Goal: Find contact information: Find contact information

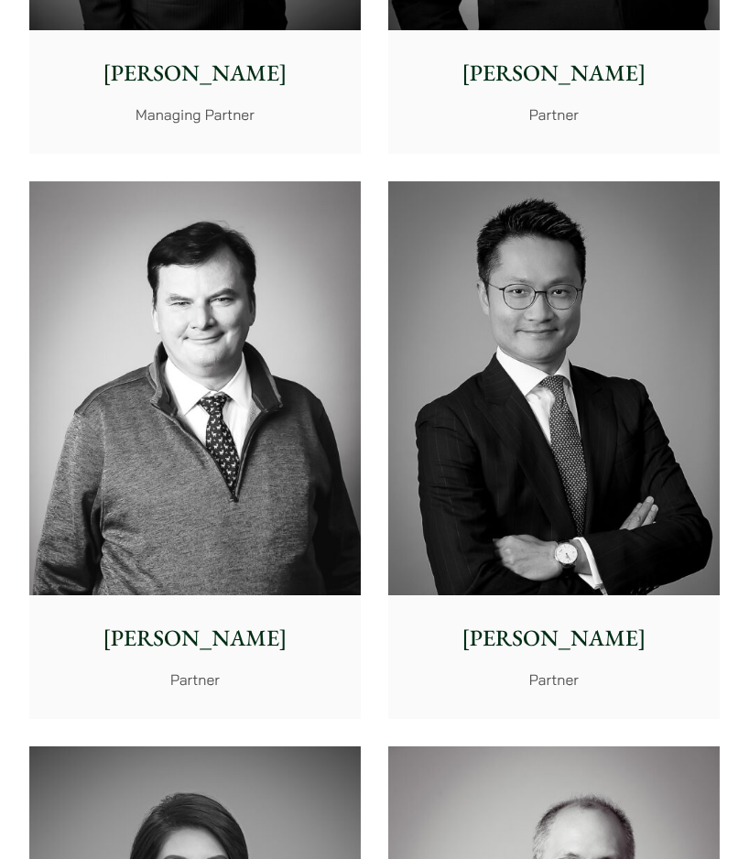
scroll to position [1557, 0]
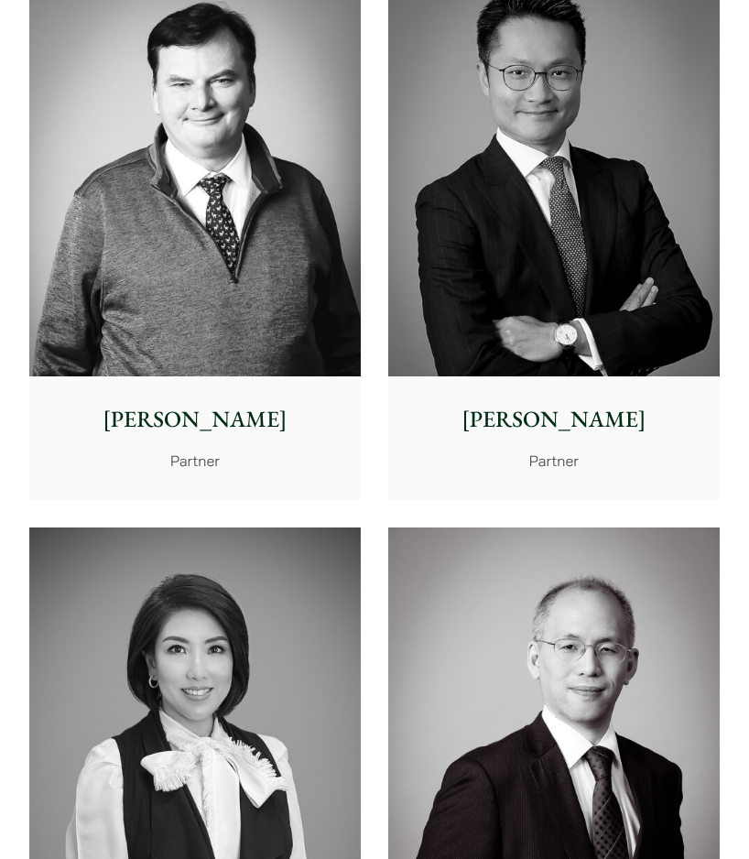
click at [555, 421] on p "[PERSON_NAME]" at bounding box center [553, 420] width 305 height 34
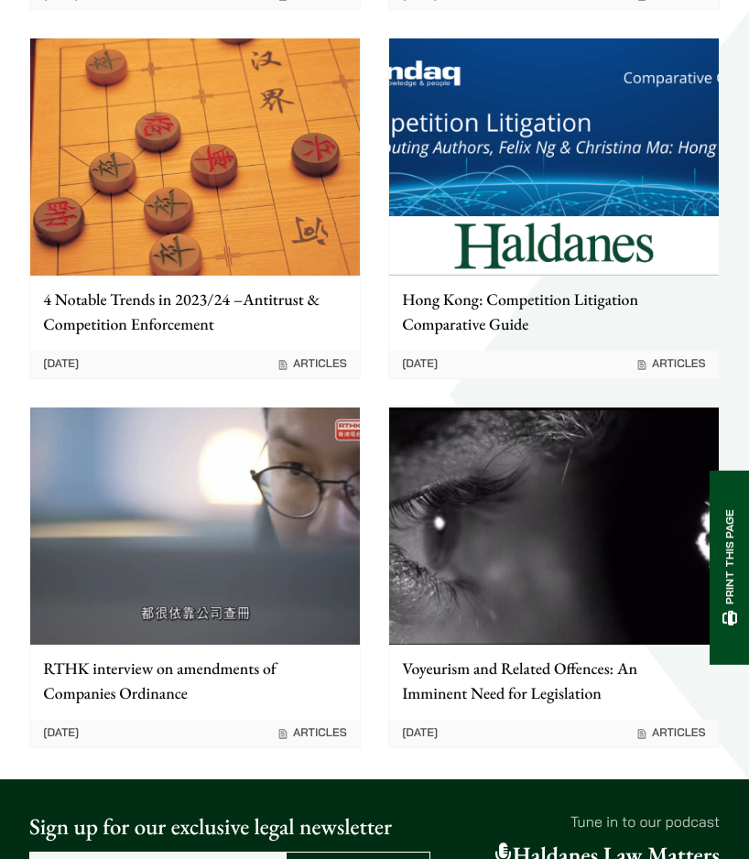
scroll to position [3532, 0]
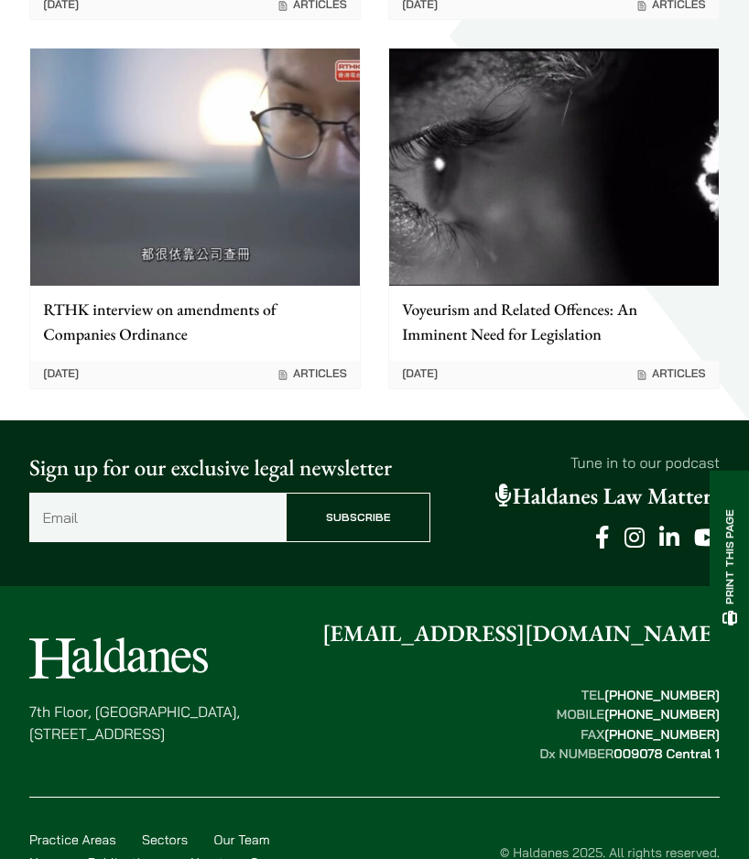
drag, startPoint x: 291, startPoint y: 659, endPoint x: 27, endPoint y: 641, distance: 265.3
click at [27, 641] on div "7th Floor, Ruttonjee House, 11 Duddell Street, Central, Hong Kong enquiries@hal…" at bounding box center [374, 763] width 749 height 292
copy p "7th Floor, Ruttonjee House, 11 Duddell Street, Central, Hong Kong"
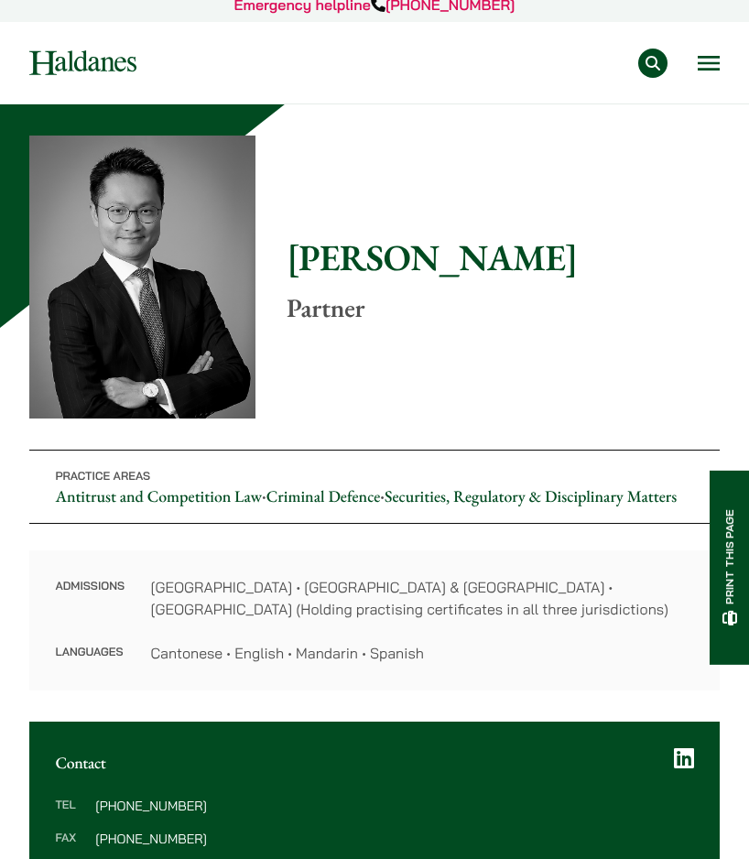
scroll to position [0, 0]
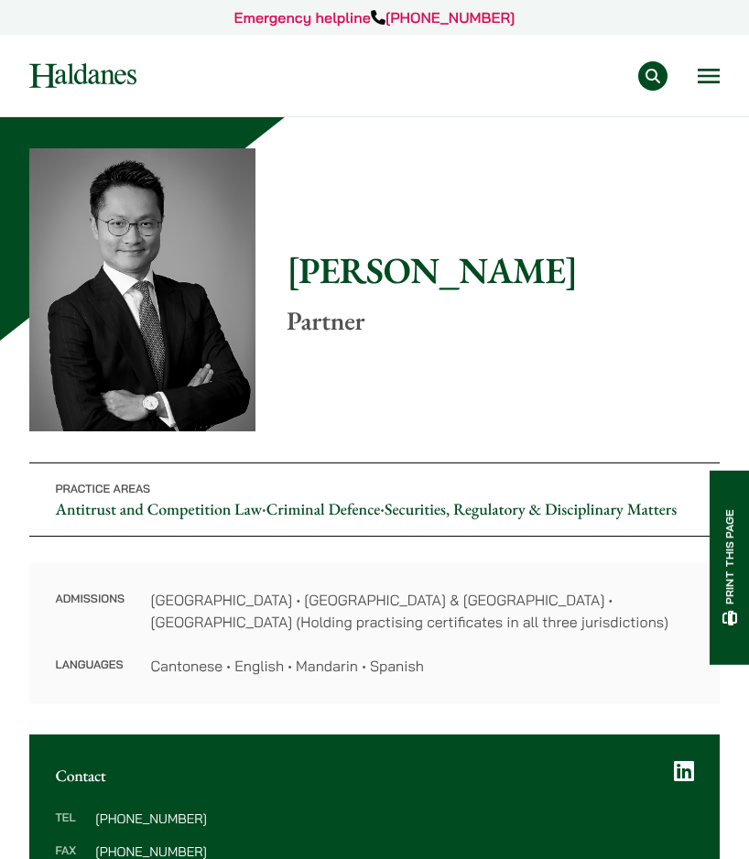
click at [714, 76] on button "Open menu" at bounding box center [709, 76] width 22 height 15
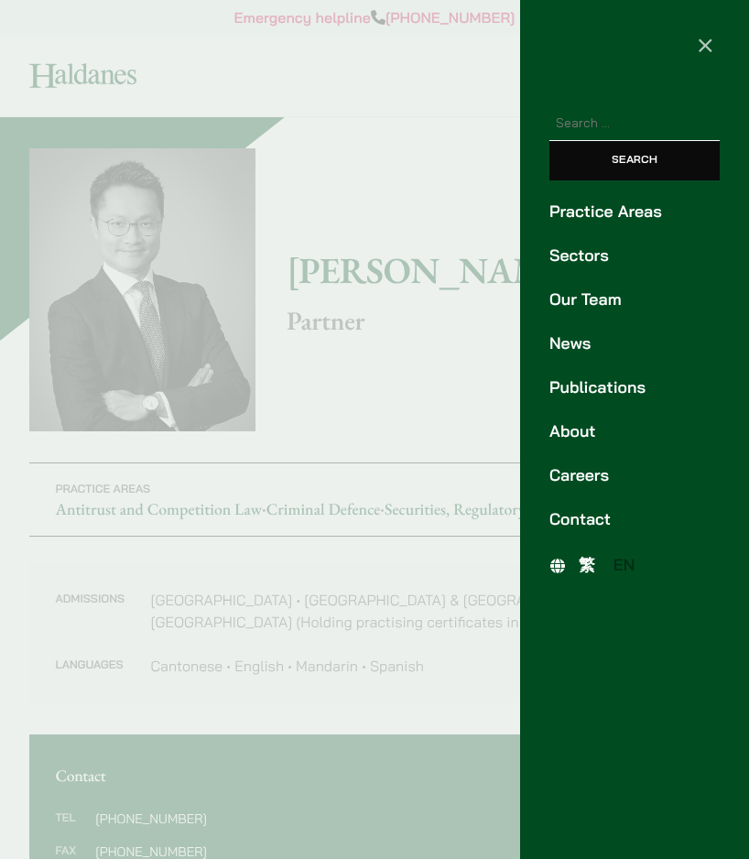
click at [584, 570] on span "繁" at bounding box center [587, 565] width 16 height 20
click at [580, 294] on link "Our Team" at bounding box center [635, 300] width 170 height 25
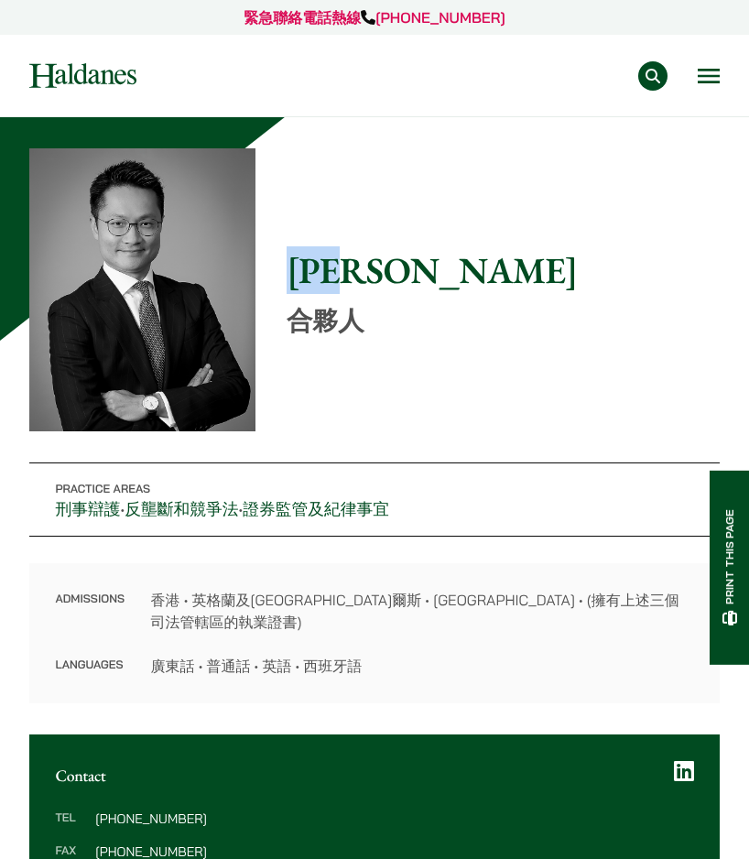
drag, startPoint x: 296, startPoint y: 275, endPoint x: 388, endPoint y: 283, distance: 92.9
click at [388, 283] on h1 "[PERSON_NAME]" at bounding box center [503, 270] width 433 height 44
copy h1 "[PERSON_NAME]"
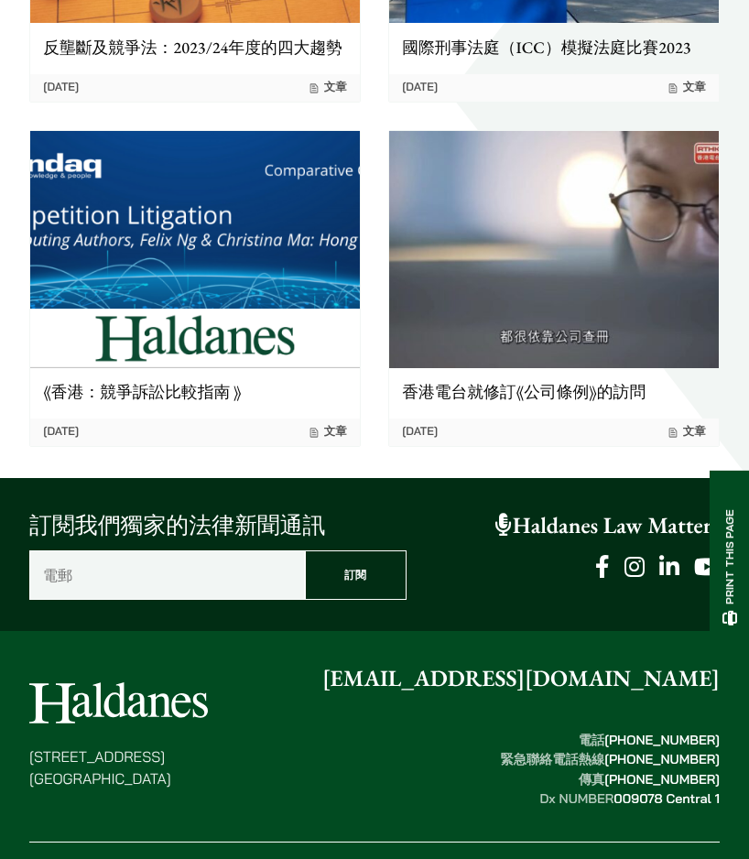
scroll to position [3071, 0]
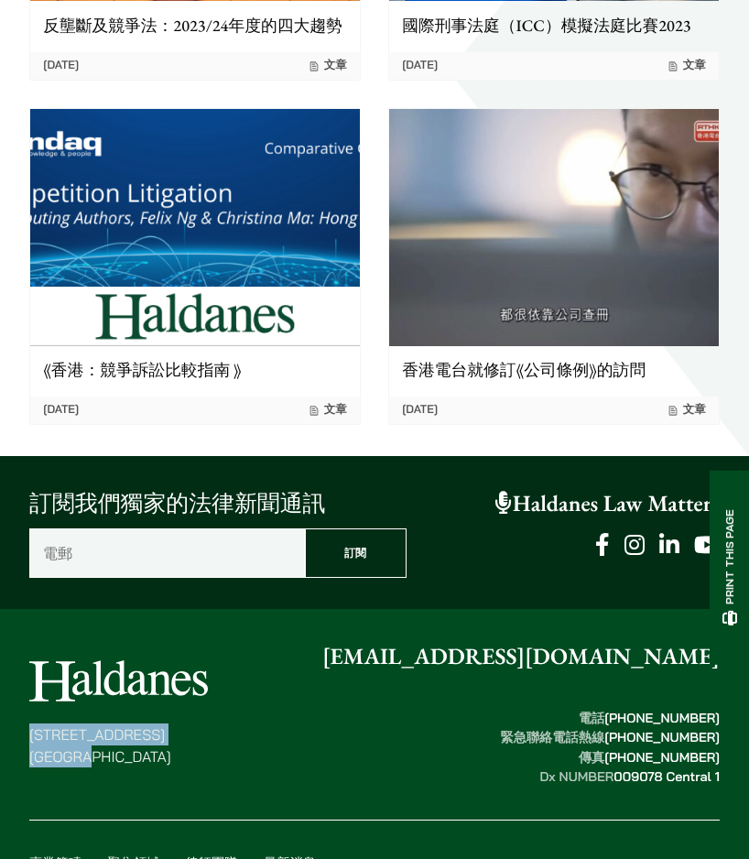
drag, startPoint x: 135, startPoint y: 688, endPoint x: 18, endPoint y: 670, distance: 117.8
click at [18, 670] on div "香港中環都爹利街十一號 律敦治大廈七樓 enquiries@haldanes.com 電話  (852) 2868 1234 緊急聯絡電話熱線  (852) …" at bounding box center [374, 786] width 749 height 292
copy p "香港中環都爹利街十一號 律敦治大廈七樓"
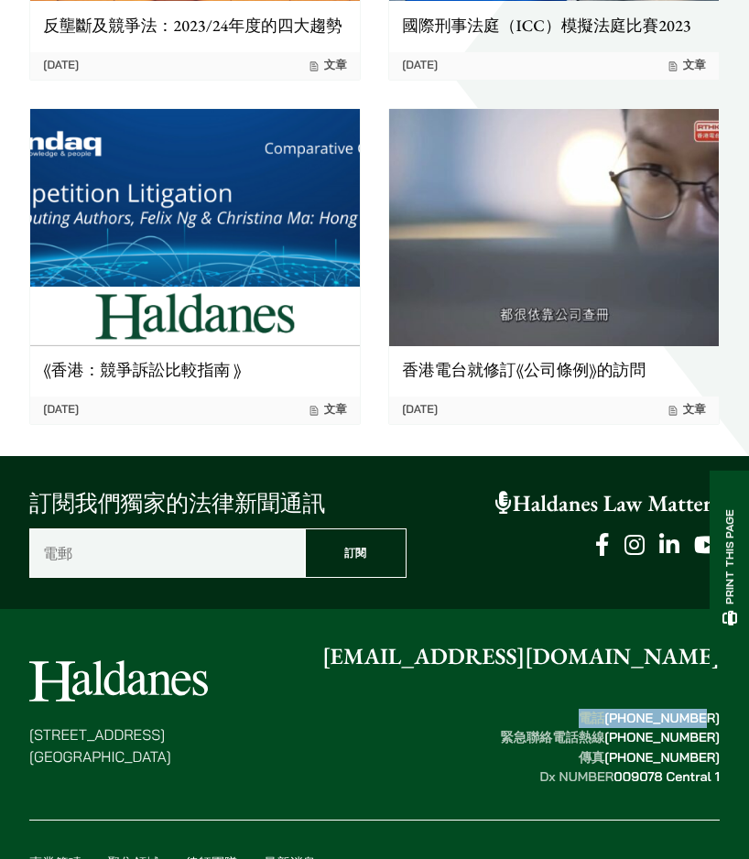
drag, startPoint x: 590, startPoint y: 649, endPoint x: 699, endPoint y: 651, distance: 109.0
click at [699, 710] on strong "電話  (852) 2868 1234 緊急聯絡電話熱線  (852) 9763 5524 傳真  (852) 2845 1637 Dx NUMBER  00…" at bounding box center [610, 747] width 220 height 75
click at [677, 710] on mark "[PHONE_NUMBER]" at bounding box center [661, 718] width 115 height 16
click at [622, 710] on mark "[PHONE_NUMBER]" at bounding box center [661, 718] width 115 height 16
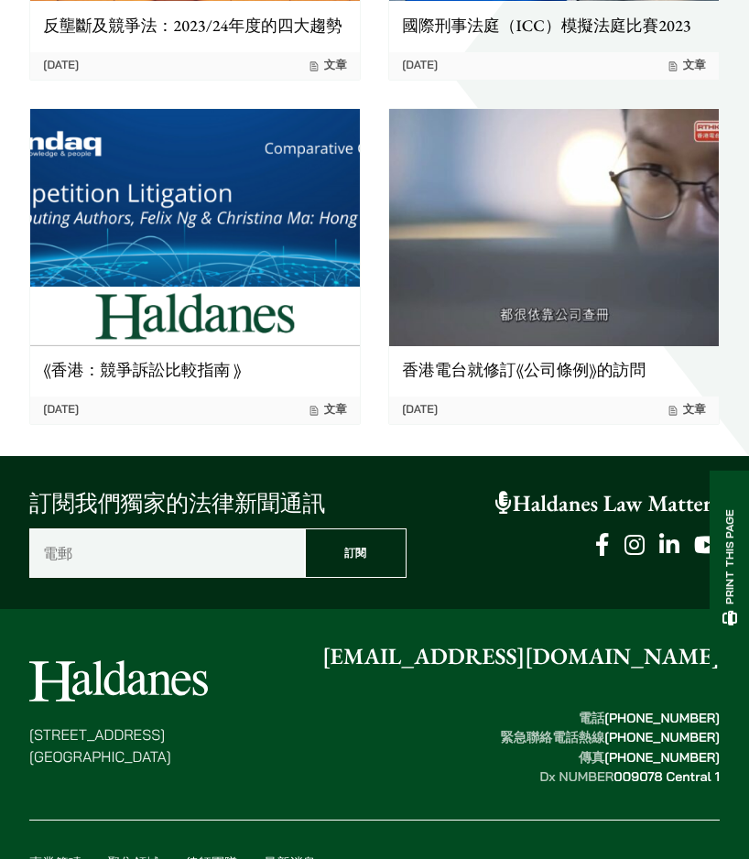
click at [663, 710] on mark "[PHONE_NUMBER]" at bounding box center [661, 718] width 115 height 16
click at [701, 710] on mark "[PHONE_NUMBER]" at bounding box center [661, 718] width 115 height 16
copy mark "1234"
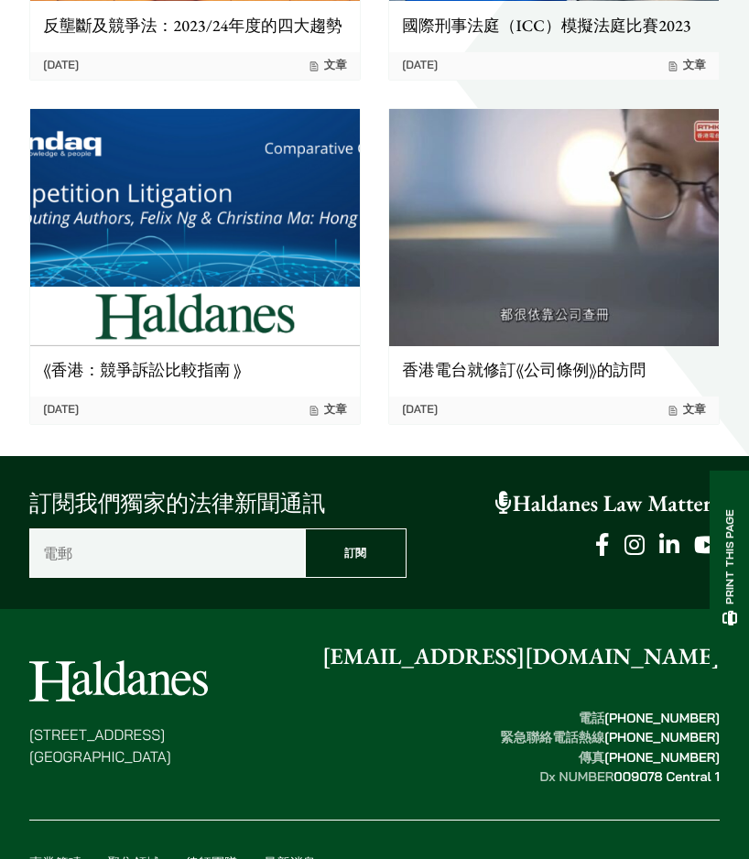
click at [621, 710] on mark "[PHONE_NUMBER]" at bounding box center [661, 718] width 115 height 16
drag, startPoint x: 587, startPoint y: 648, endPoint x: 686, endPoint y: 650, distance: 98.9
click at [686, 710] on strong "電話  (852) 2868 1234 緊急聯絡電話熱線  (852) 9763 5524 傳真  (852) 2845 1637 Dx NUMBER  00…" at bounding box center [610, 747] width 220 height 75
copy strong "電話  (852) 2868"
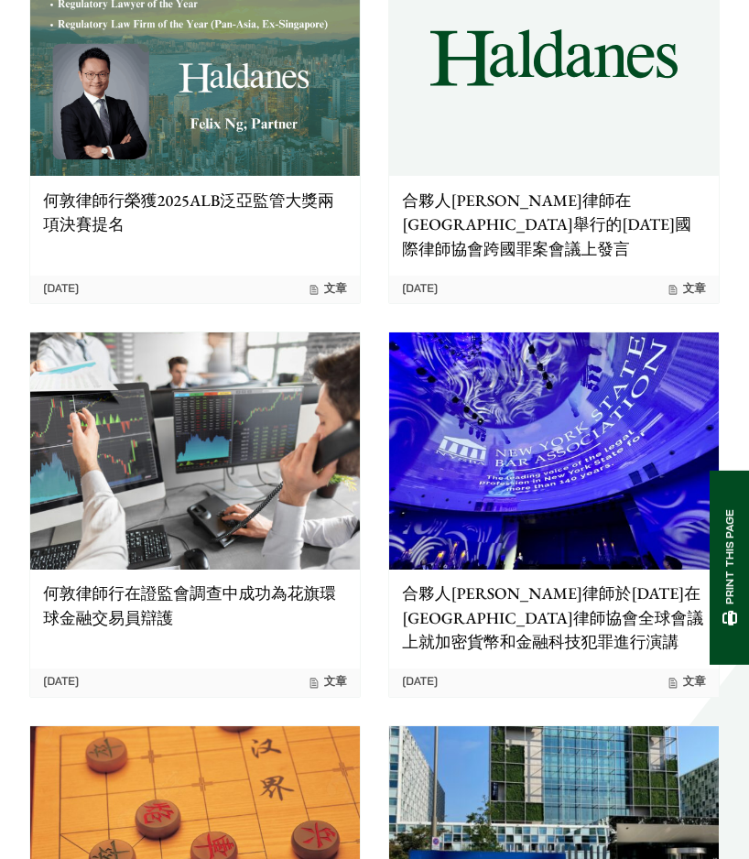
scroll to position [2064, 0]
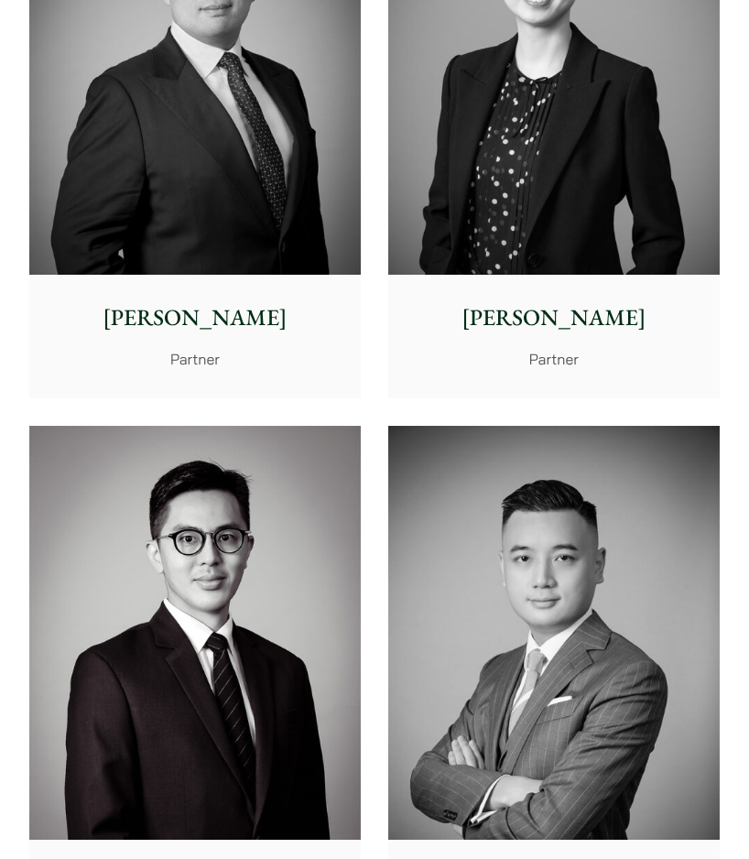
scroll to position [4671, 0]
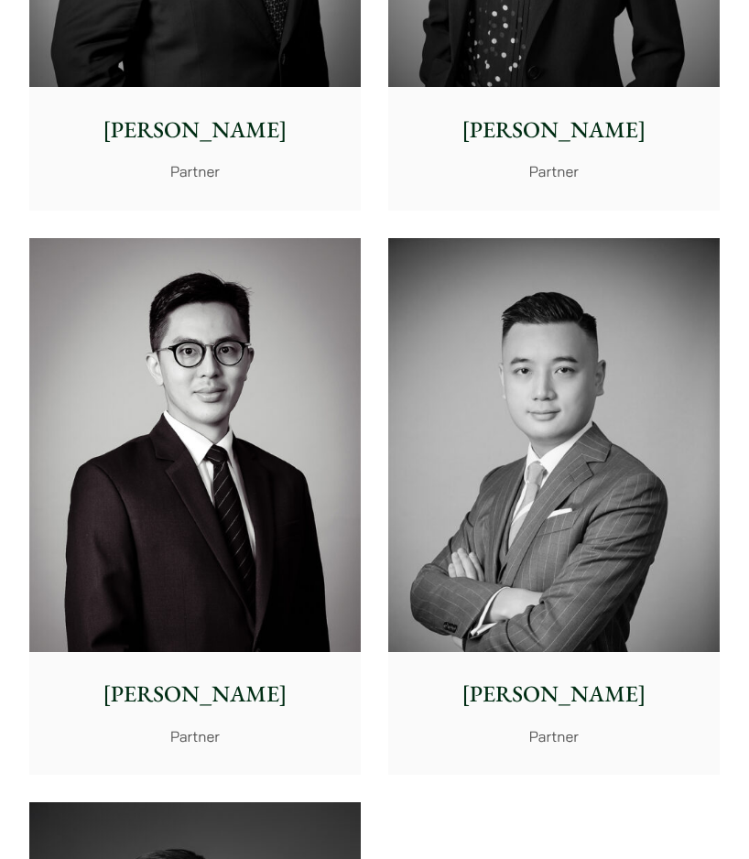
click at [566, 619] on img at bounding box center [554, 445] width 332 height 414
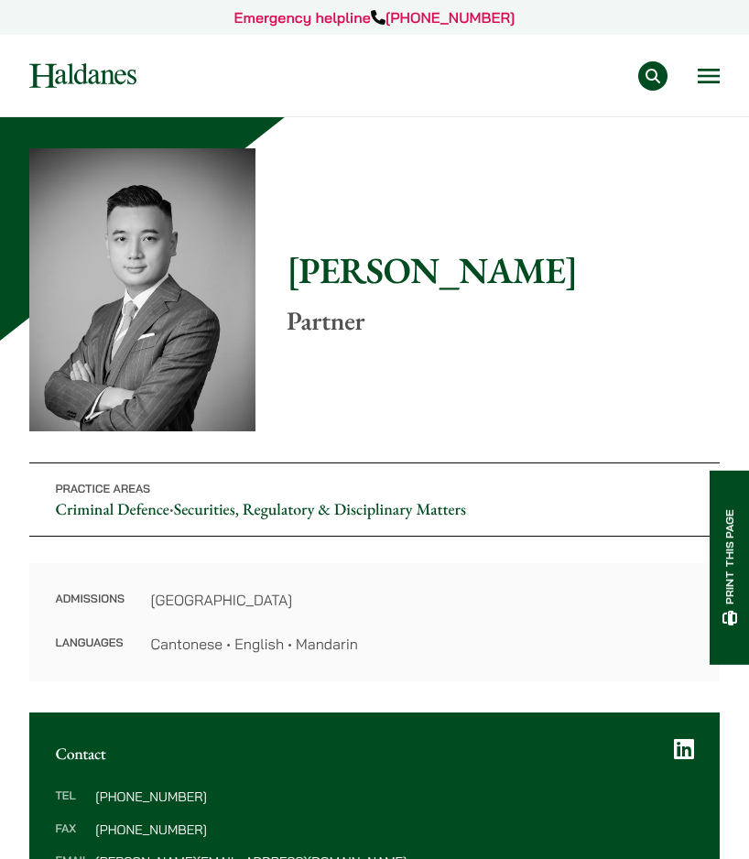
click at [710, 79] on button "Open menu" at bounding box center [709, 76] width 22 height 15
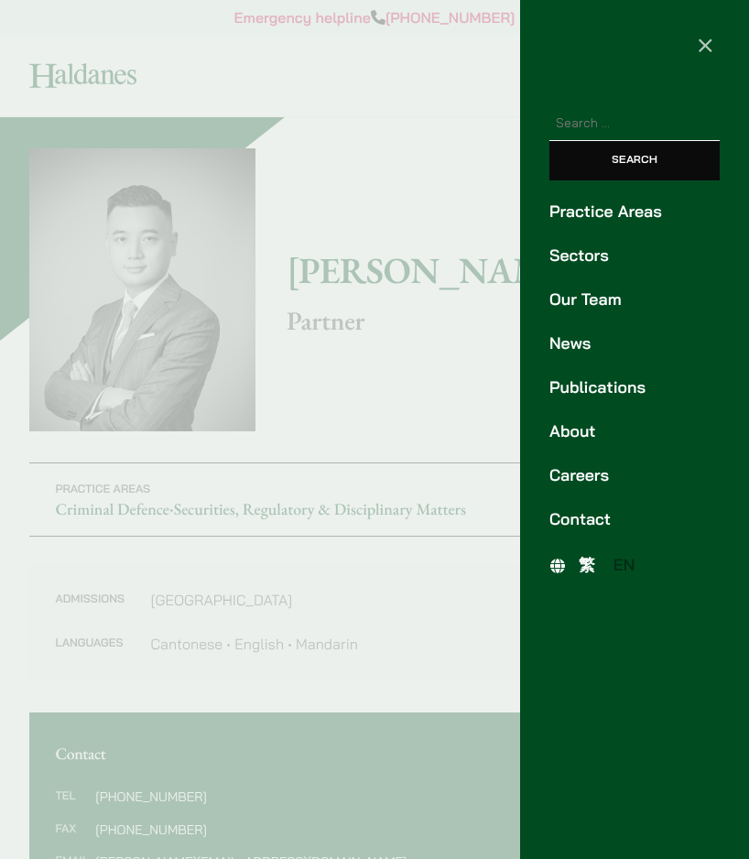
click at [591, 568] on span "繁" at bounding box center [587, 565] width 16 height 20
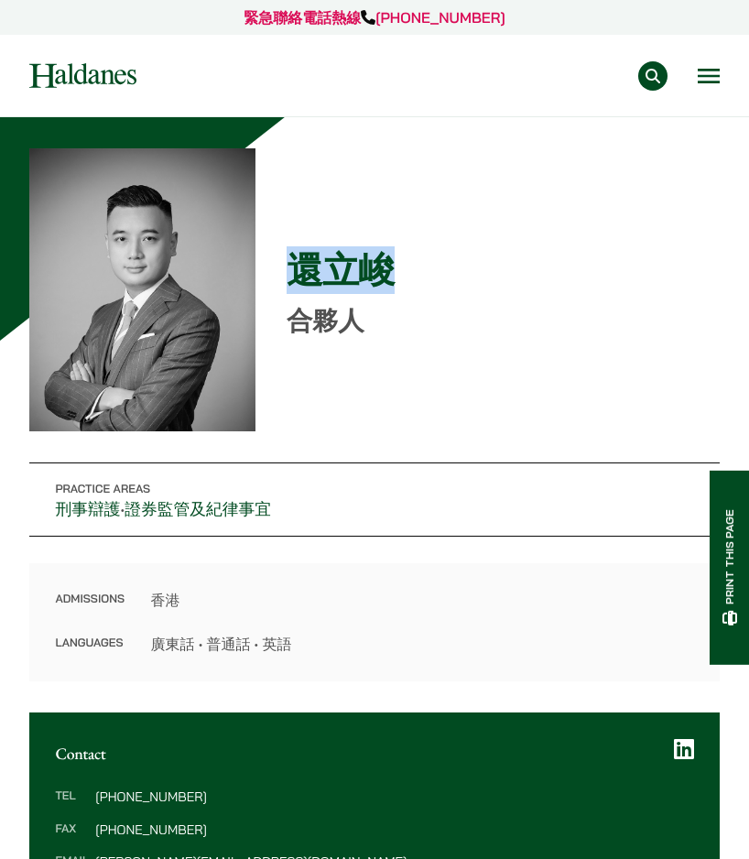
drag, startPoint x: 293, startPoint y: 270, endPoint x: 379, endPoint y: 270, distance: 86.1
click at [379, 270] on h1 "還立峻" at bounding box center [503, 270] width 433 height 44
copy h1 "還立峻"
